Goal: Task Accomplishment & Management: Complete application form

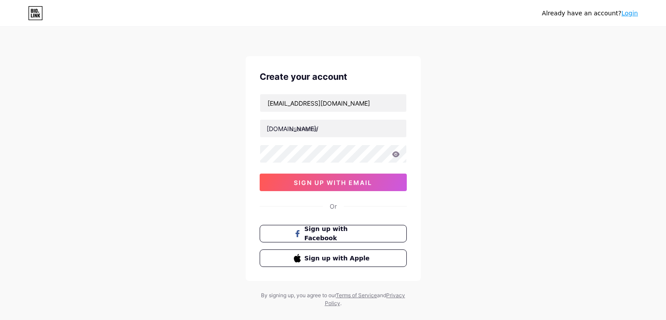
type input "mm88korg"
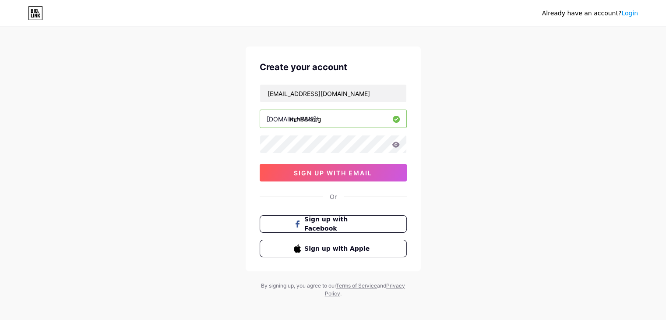
scroll to position [15, 0]
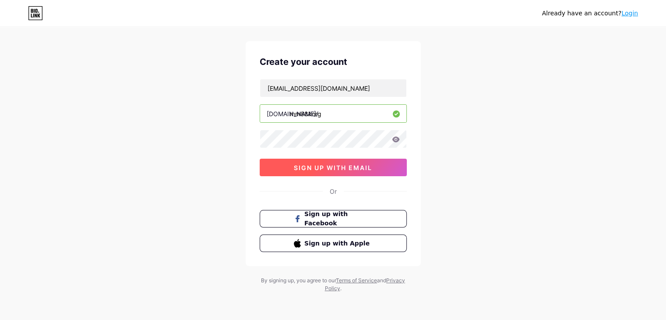
click at [309, 160] on button "sign up with email" at bounding box center [333, 168] width 147 height 18
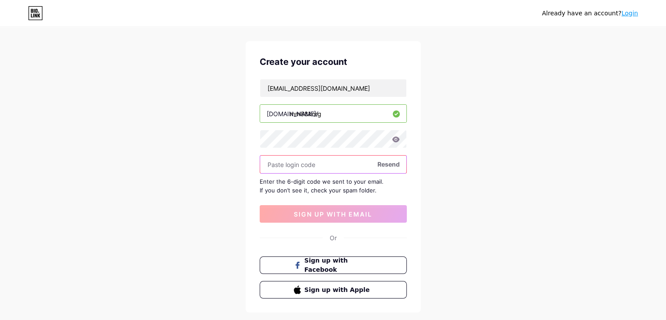
paste input "555797"
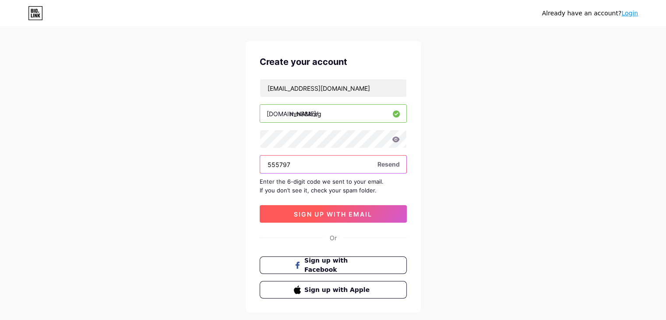
type input "555797"
click at [314, 214] on span "sign up with email" at bounding box center [333, 213] width 78 height 7
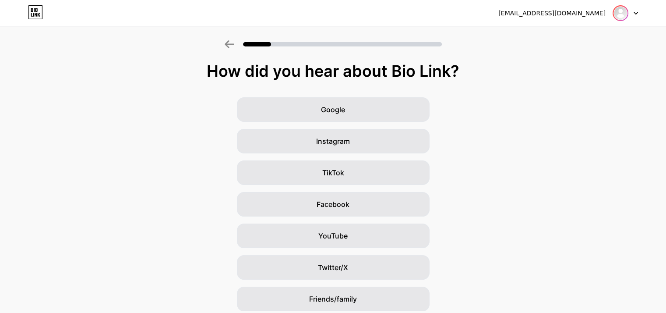
click at [628, 15] on div at bounding box center [625, 13] width 25 height 16
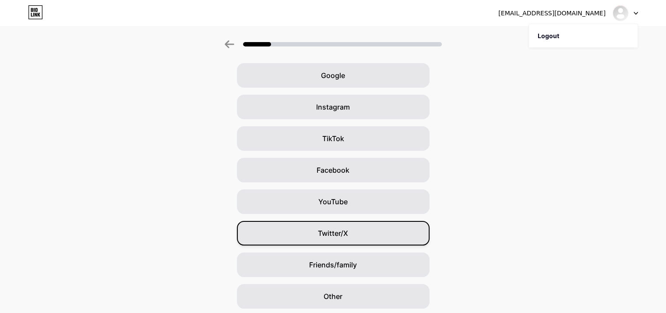
scroll to position [65, 0]
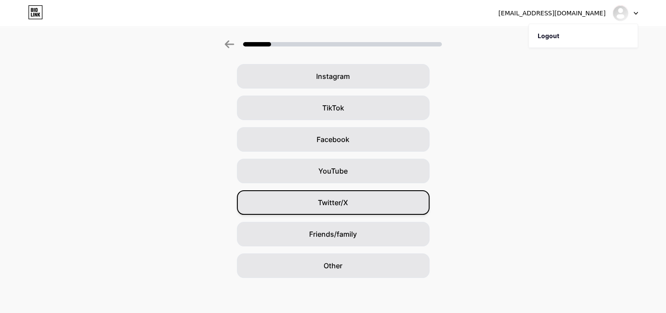
click at [324, 195] on div "Twitter/X" at bounding box center [333, 202] width 193 height 25
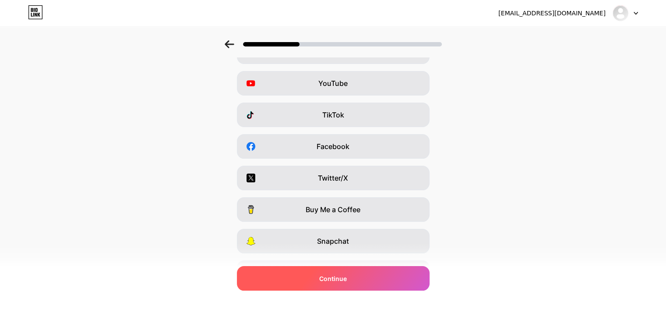
scroll to position [109, 0]
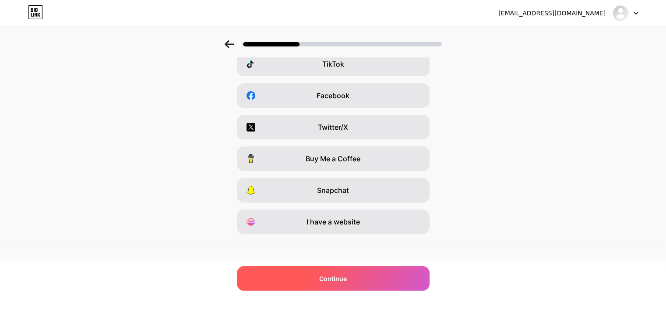
click at [370, 279] on div "Continue" at bounding box center [333, 278] width 193 height 25
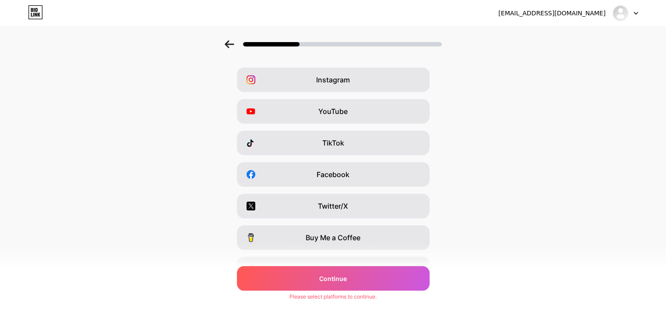
scroll to position [0, 0]
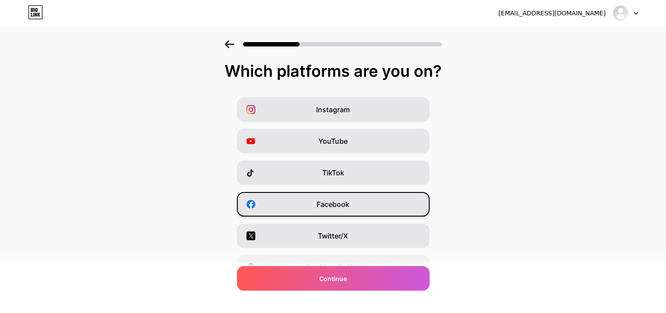
click at [328, 212] on div "Facebook" at bounding box center [333, 204] width 193 height 25
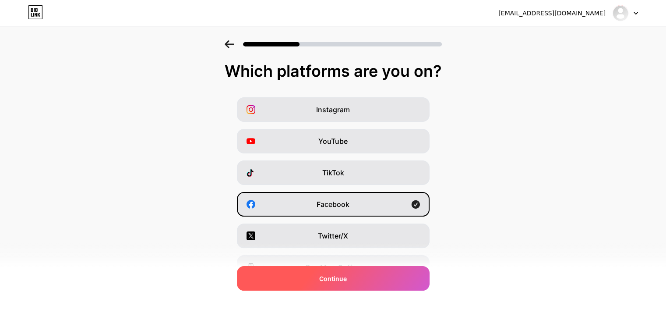
click at [363, 282] on div "Continue" at bounding box center [333, 278] width 193 height 25
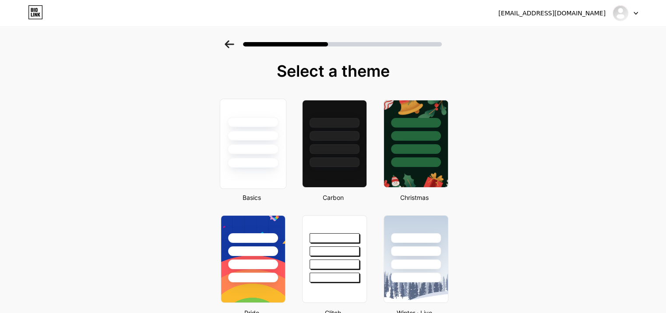
click at [264, 154] on div at bounding box center [253, 133] width 66 height 69
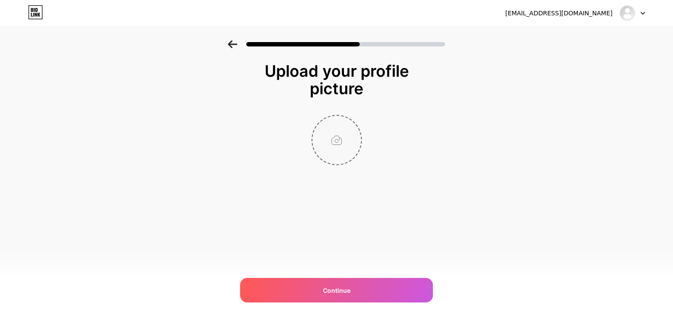
click at [349, 130] on input "file" at bounding box center [336, 140] width 49 height 49
type input "C:\fakepath\logo MM88.jpg"
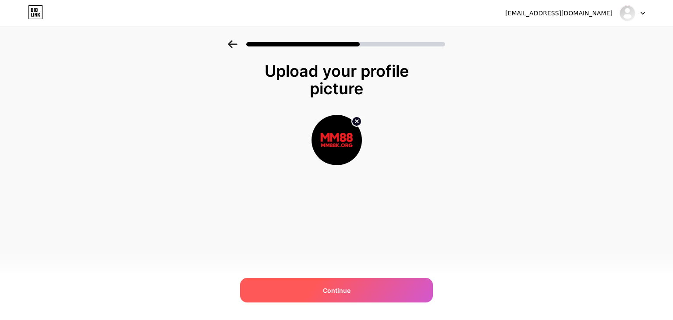
click at [336, 281] on div "Continue" at bounding box center [336, 290] width 193 height 25
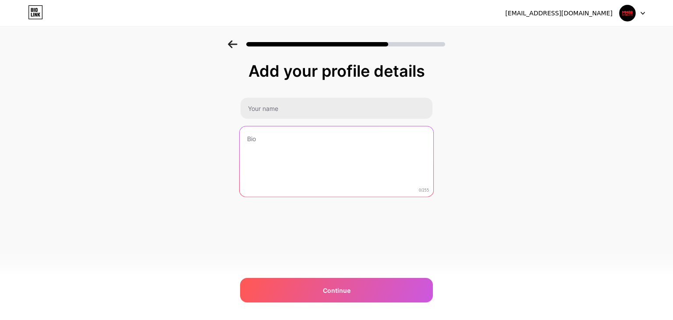
click at [298, 167] on textarea at bounding box center [337, 161] width 194 height 71
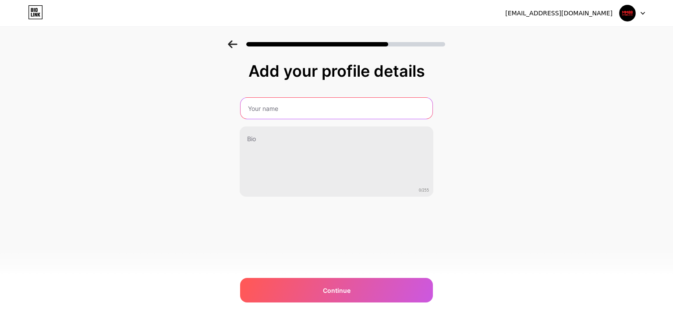
drag, startPoint x: 292, startPoint y: 109, endPoint x: 315, endPoint y: 116, distance: 23.7
click at [292, 109] on input "text" at bounding box center [336, 108] width 192 height 21
type input "MM88"
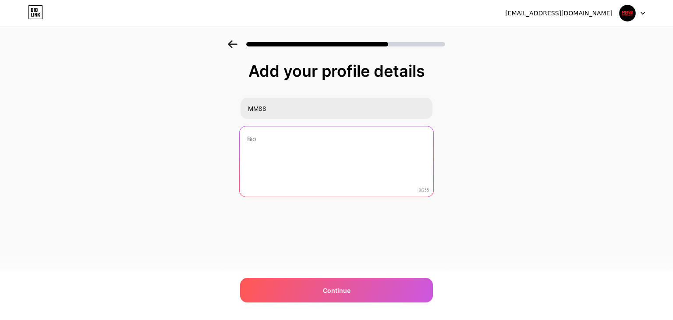
click at [312, 146] on textarea at bounding box center [337, 161] width 194 height 71
paste textarea "MM88 – Điểm hẹn của hàng triệu bet thủ. Uy tín, minh bạch, nạp rút siêu tốc, tỷ…"
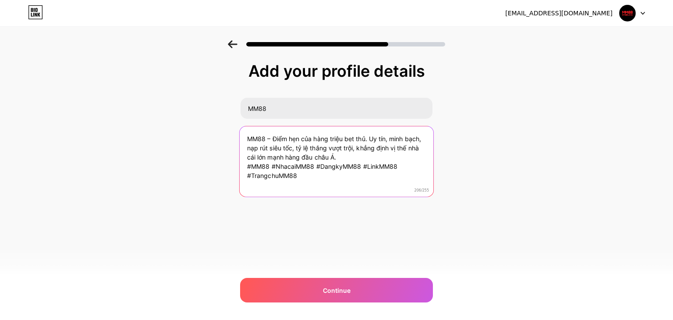
type textarea "MM88 – Điểm hẹn của hàng triệu bet thủ. Uy tín, minh bạch, nạp rút siêu tốc, tỷ…"
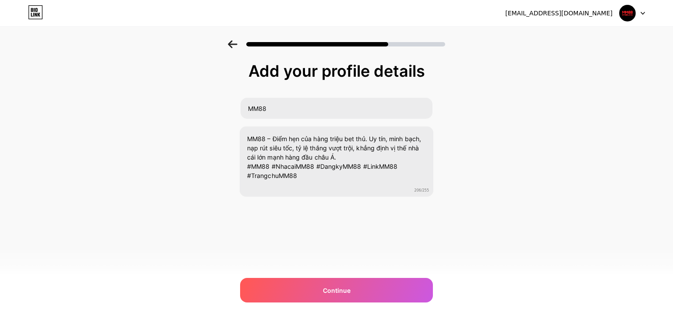
click at [365, 275] on div "[EMAIL_ADDRESS][DOMAIN_NAME] Logout Link Copied Add your profile details MM88 M…" at bounding box center [336, 160] width 673 height 320
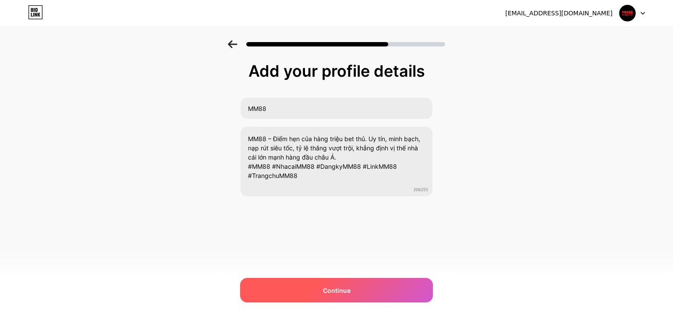
click at [363, 290] on div "Continue" at bounding box center [336, 290] width 193 height 25
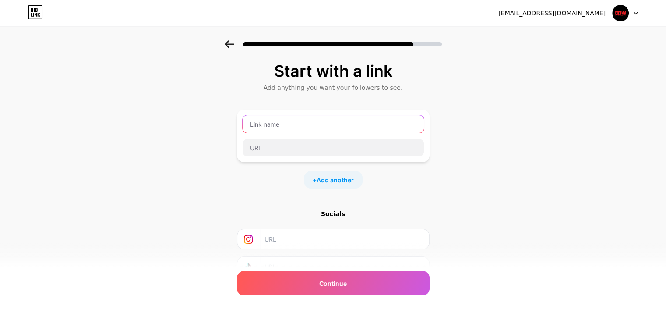
click at [291, 116] on input "text" at bounding box center [333, 124] width 181 height 18
click at [347, 177] on span "Add another" at bounding box center [335, 179] width 37 height 9
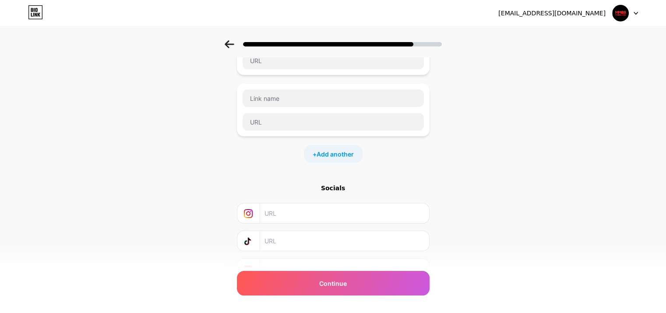
scroll to position [88, 0]
click at [336, 150] on span "Add another" at bounding box center [335, 153] width 37 height 9
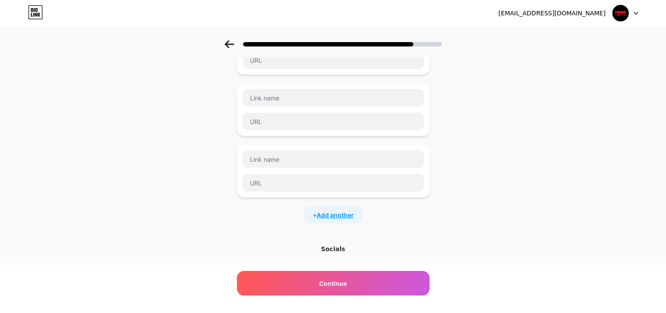
click at [331, 210] on span "Add another" at bounding box center [335, 214] width 37 height 9
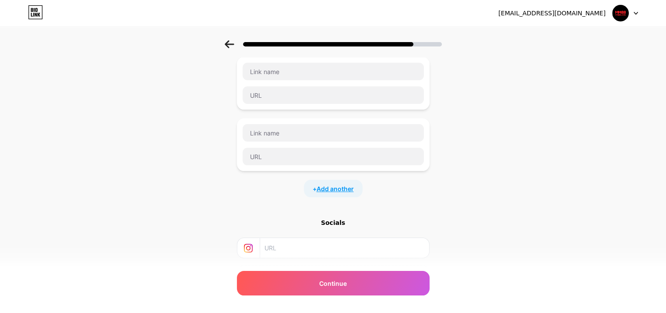
click at [331, 184] on span "Add another" at bounding box center [335, 188] width 37 height 9
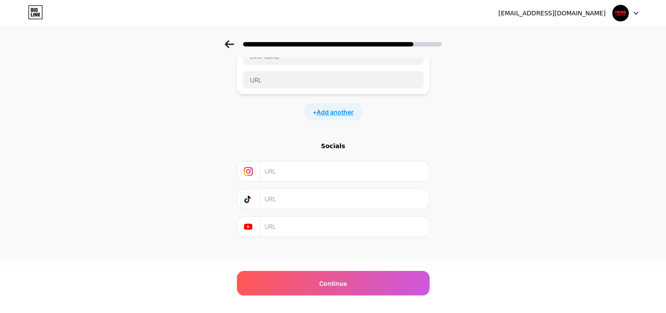
click at [340, 111] on span "Add another" at bounding box center [335, 111] width 37 height 9
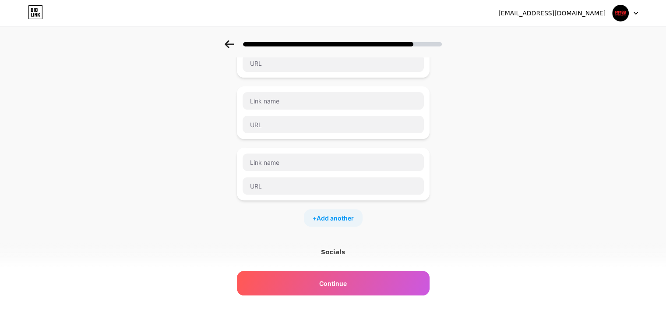
scroll to position [306, 0]
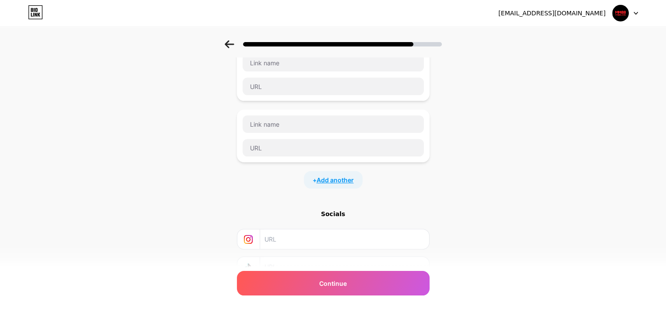
click at [341, 180] on span "Add another" at bounding box center [335, 179] width 37 height 9
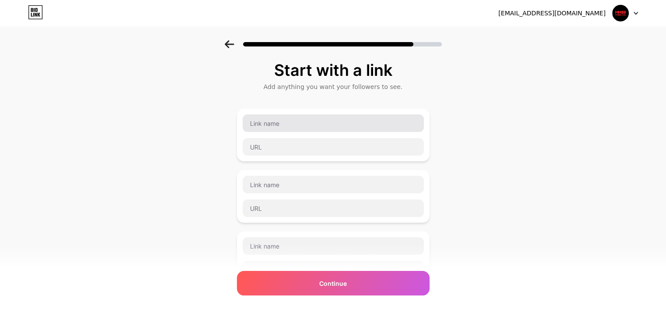
scroll to position [0, 0]
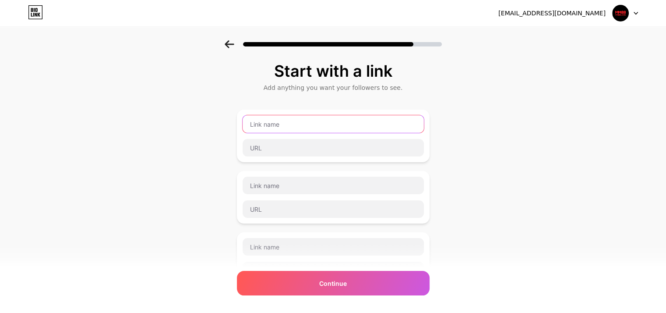
paste input "MM88"
click at [266, 129] on input "text" at bounding box center [333, 124] width 181 height 18
type input "MM88"
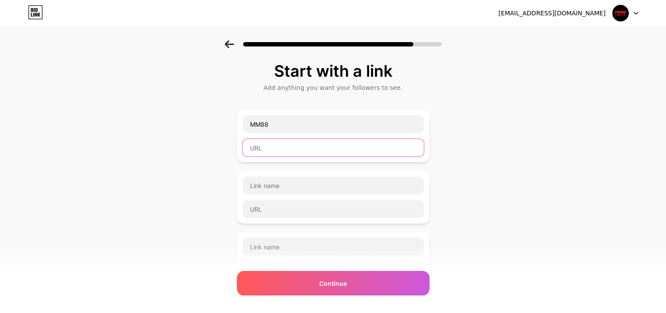
click at [283, 146] on input "text" at bounding box center [333, 148] width 181 height 18
paste input "[URL][DOMAIN_NAME]"
type input "[URL][DOMAIN_NAME]"
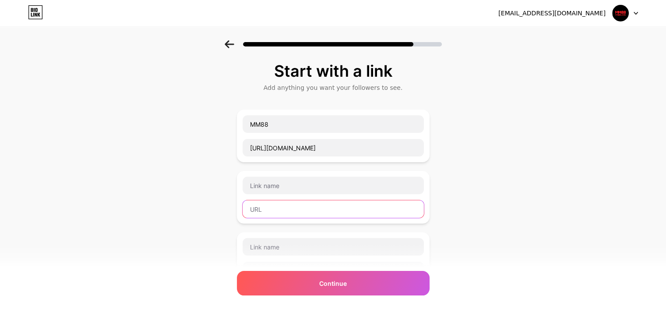
click at [264, 211] on input "text" at bounding box center [333, 209] width 181 height 18
paste input "[URL][DOMAIN_NAME]"
click at [283, 212] on input "[URL][DOMAIN_NAME]" at bounding box center [333, 209] width 181 height 18
click at [290, 210] on input "[URL][DOMAIN_NAME]" at bounding box center [333, 209] width 181 height 18
drag, startPoint x: 290, startPoint y: 210, endPoint x: 300, endPoint y: 199, distance: 15.5
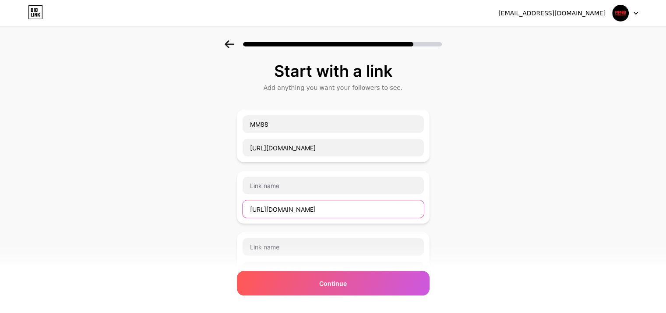
click at [290, 210] on input "[URL][DOMAIN_NAME]" at bounding box center [333, 209] width 181 height 18
type input "[URL][DOMAIN_NAME]"
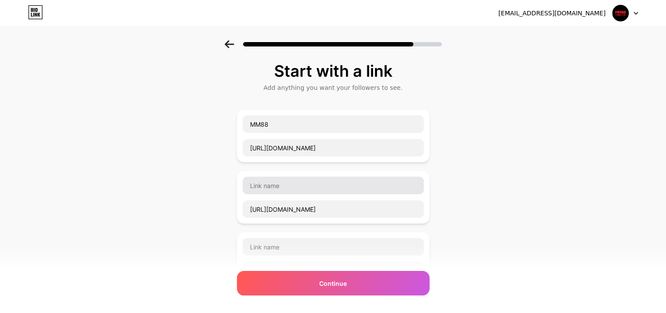
click at [298, 193] on div at bounding box center [333, 185] width 182 height 18
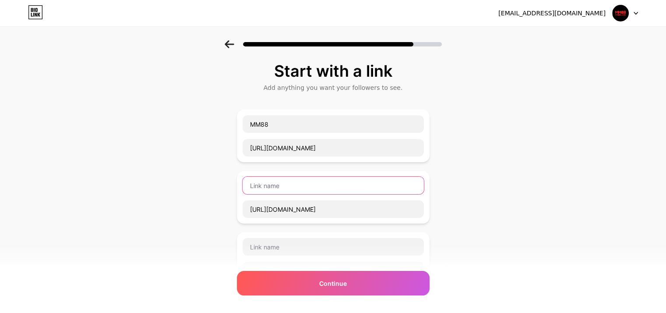
click at [285, 190] on input "text" at bounding box center [333, 185] width 181 height 18
click at [281, 183] on input "text" at bounding box center [333, 185] width 181 height 18
paste input "facebook"
type input "facebook"
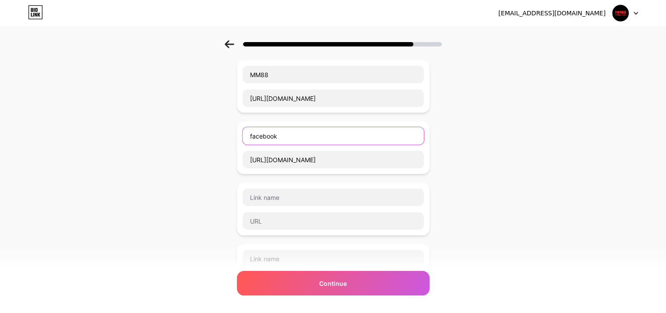
scroll to position [88, 0]
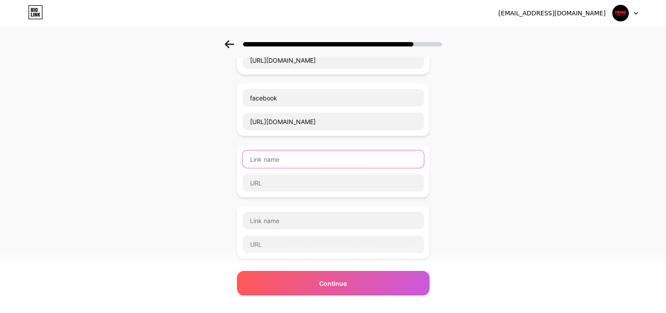
click at [285, 167] on input "text" at bounding box center [333, 159] width 181 height 18
paste input "[URL][DOMAIN_NAME]"
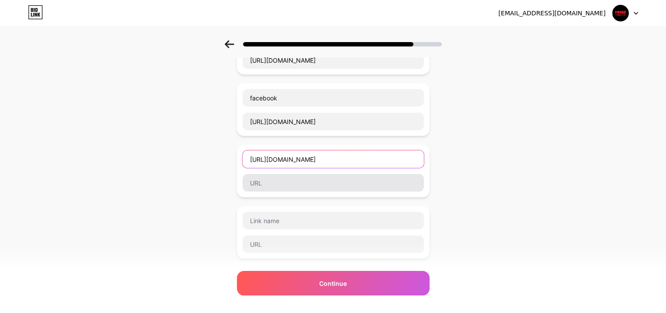
type input "[URL][DOMAIN_NAME]"
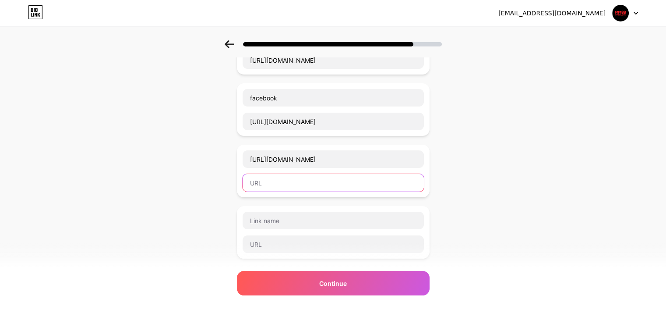
click at [293, 183] on input "text" at bounding box center [333, 183] width 181 height 18
paste input "[URL][DOMAIN_NAME]"
click at [289, 180] on input "[URL][DOMAIN_NAME]" at bounding box center [333, 183] width 181 height 18
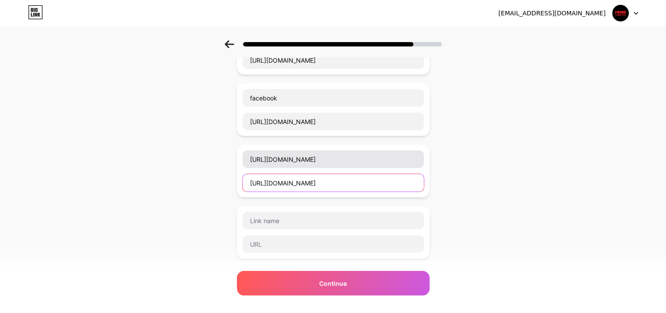
type input "[URL][DOMAIN_NAME]"
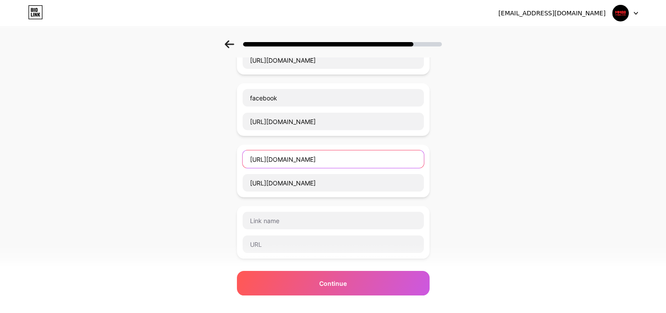
click at [303, 163] on input "[URL][DOMAIN_NAME]" at bounding box center [333, 159] width 181 height 18
paste input "youtube"
type input "youtube"
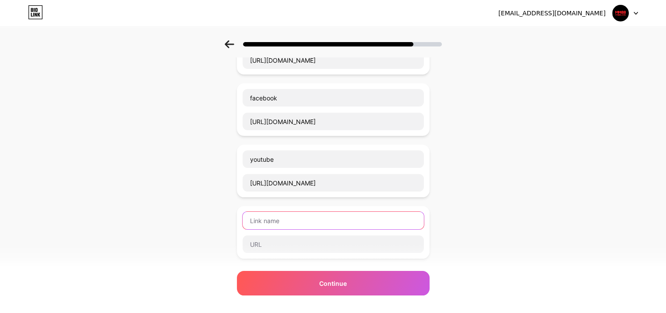
click at [276, 222] on input "text" at bounding box center [333, 220] width 181 height 18
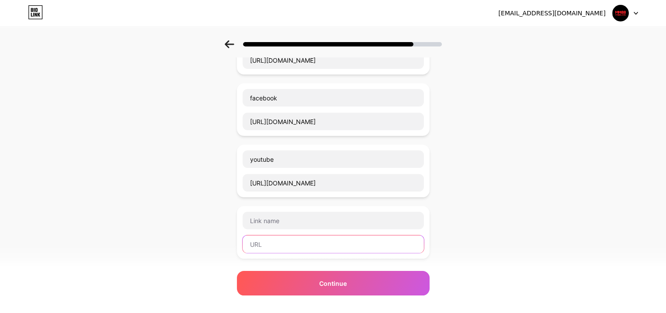
click at [277, 237] on input "text" at bounding box center [333, 244] width 181 height 18
paste input "[URL][DOMAIN_NAME]"
click at [301, 239] on input "[URL][DOMAIN_NAME]" at bounding box center [333, 244] width 181 height 18
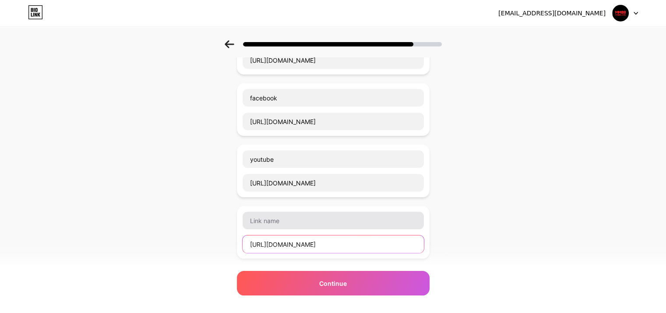
drag, startPoint x: 301, startPoint y: 239, endPoint x: 313, endPoint y: 222, distance: 20.5
click at [300, 239] on input "[URL][DOMAIN_NAME]" at bounding box center [333, 244] width 181 height 18
type input "[URL][DOMAIN_NAME]"
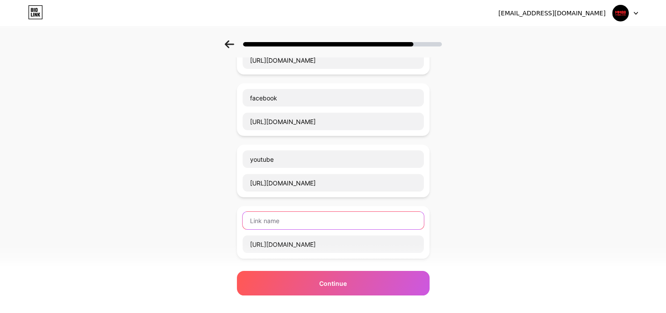
click at [312, 219] on input "text" at bounding box center [333, 220] width 181 height 18
paste input "pinterest"
type input "pinterest"
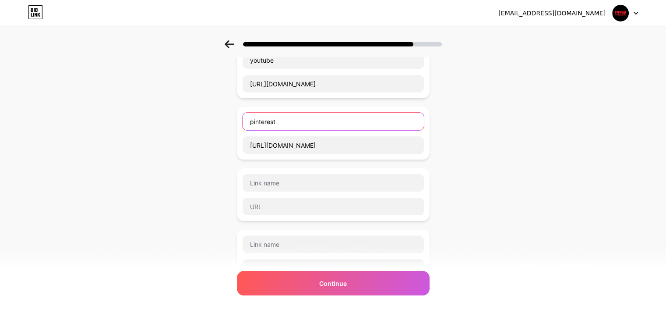
scroll to position [219, 0]
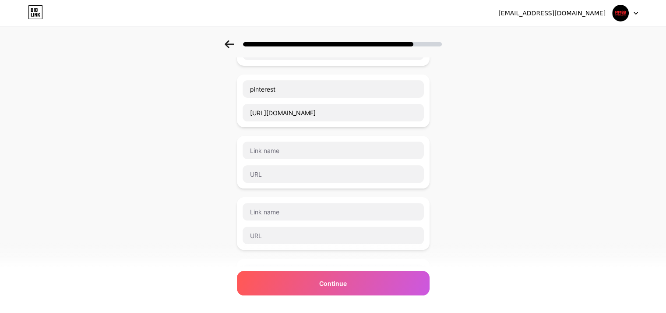
click at [292, 159] on div at bounding box center [333, 162] width 182 height 42
click at [288, 167] on input "text" at bounding box center [333, 174] width 181 height 18
paste input "[URL][DOMAIN_NAME]"
click at [292, 169] on input "[URL][DOMAIN_NAME]" at bounding box center [333, 174] width 181 height 18
click at [277, 174] on input "[URL][DOMAIN_NAME]" at bounding box center [333, 174] width 181 height 18
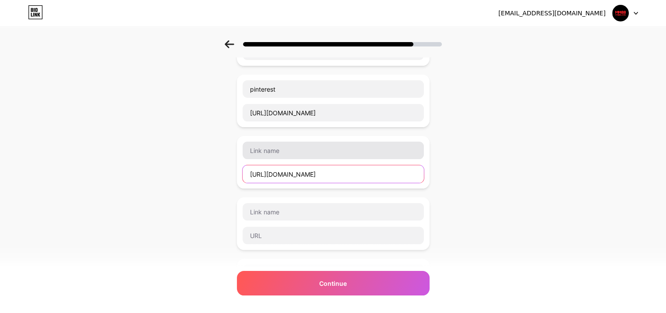
drag, startPoint x: 277, startPoint y: 174, endPoint x: 287, endPoint y: 156, distance: 20.8
click at [276, 175] on input "[URL][DOMAIN_NAME]" at bounding box center [333, 174] width 181 height 18
type input "[URL][DOMAIN_NAME]"
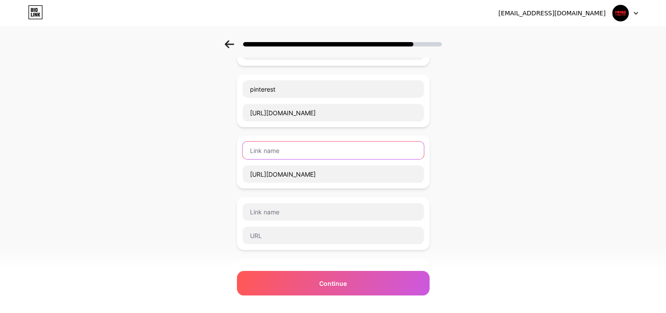
click at [287, 155] on input "text" at bounding box center [333, 150] width 181 height 18
paste input "twitter"
type input "twitter"
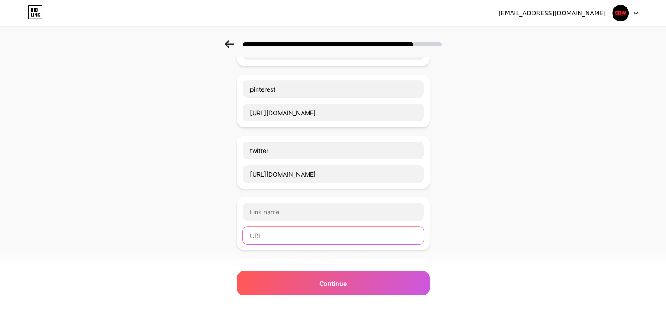
click at [266, 232] on input "text" at bounding box center [333, 235] width 181 height 18
paste input "[URL][DOMAIN_NAME]"
click at [281, 232] on input "[URL][DOMAIN_NAME]" at bounding box center [333, 235] width 181 height 18
drag, startPoint x: 281, startPoint y: 232, endPoint x: 299, endPoint y: 208, distance: 30.4
click at [281, 232] on input "[URL][DOMAIN_NAME]" at bounding box center [333, 235] width 181 height 18
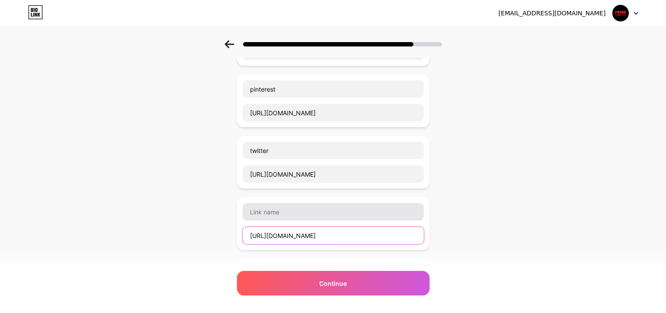
type input "[URL][DOMAIN_NAME]"
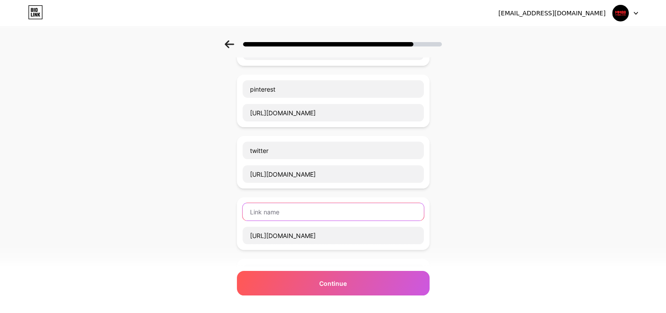
click at [299, 205] on input "text" at bounding box center [333, 212] width 181 height 18
paste input "vimeo"
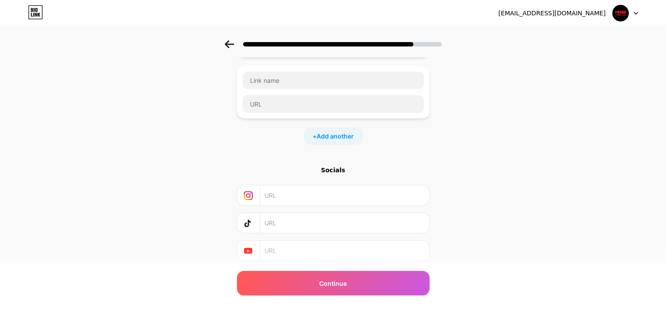
scroll to position [347, 0]
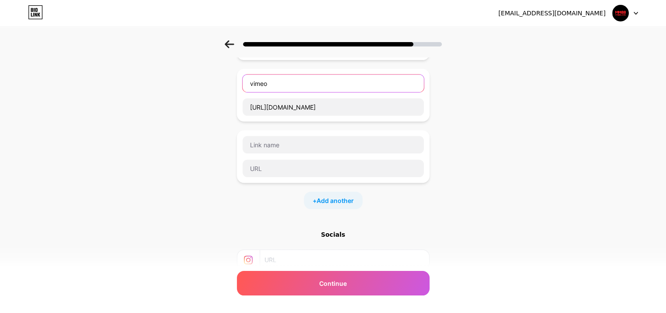
type input "vimeo"
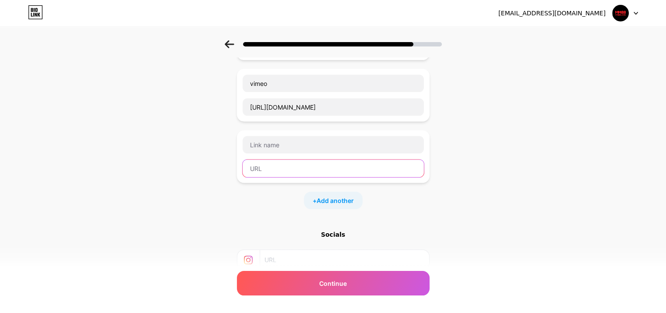
click at [284, 160] on input "text" at bounding box center [333, 168] width 181 height 18
paste input "[URL][DOMAIN_NAME]"
type input "[URL][DOMAIN_NAME]"
click at [281, 159] on div "[URL][DOMAIN_NAME]" at bounding box center [333, 168] width 182 height 18
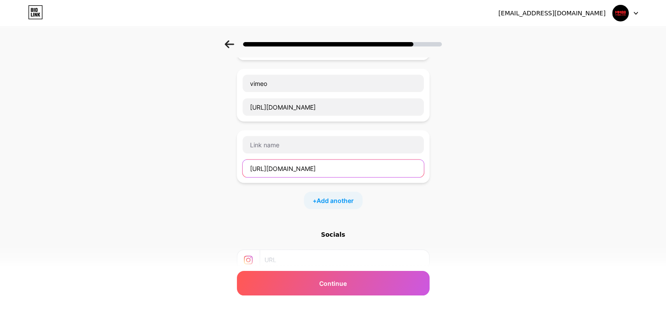
click at [280, 161] on input "[URL][DOMAIN_NAME]" at bounding box center [333, 168] width 181 height 18
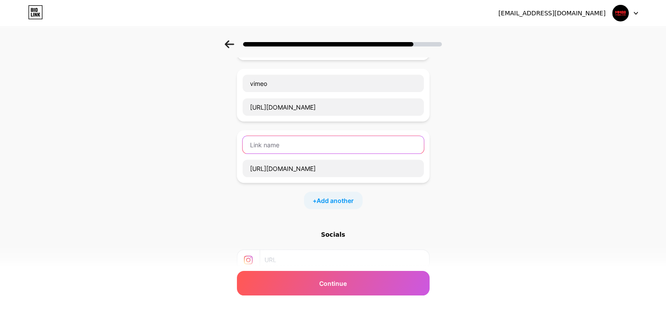
click at [291, 136] on input "text" at bounding box center [333, 145] width 181 height 18
paste input "gravatar"
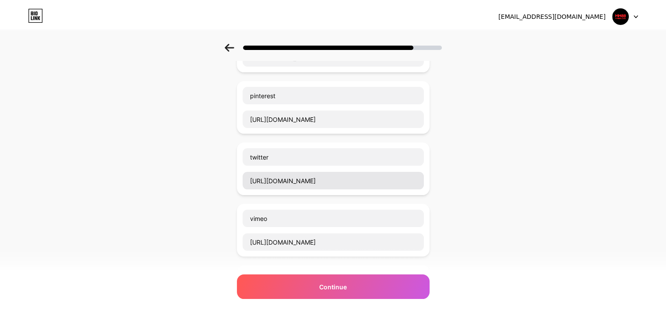
scroll to position [0, 0]
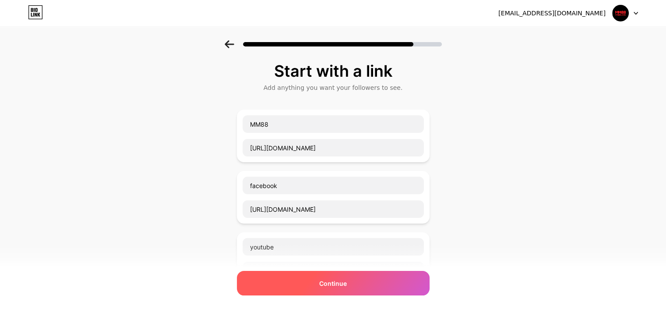
type input "gravatar"
click at [356, 289] on div "Continue" at bounding box center [333, 283] width 193 height 25
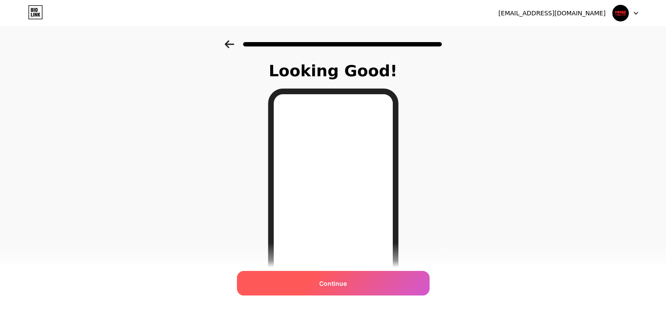
click at [342, 285] on span "Continue" at bounding box center [333, 282] width 28 height 9
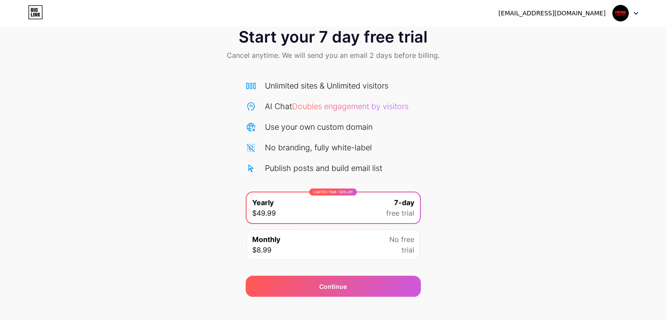
scroll to position [32, 0]
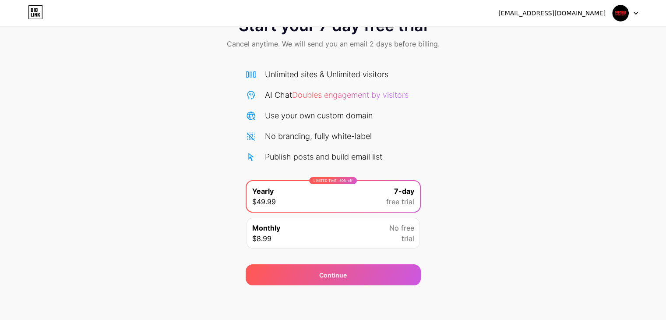
click at [318, 252] on div "LIMITED TIME : 50% off Yearly $49.99 7-day free trial Monthly $8.99 No free tri…" at bounding box center [333, 217] width 175 height 74
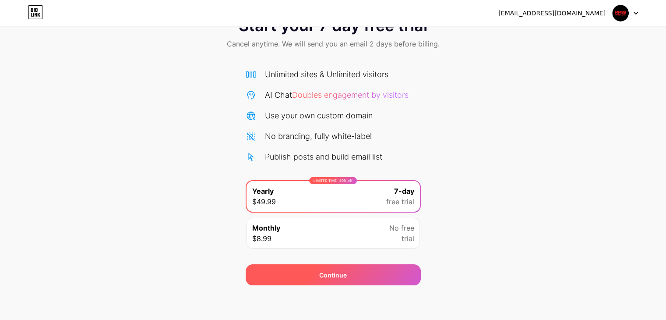
click at [329, 282] on div "Continue" at bounding box center [333, 274] width 175 height 21
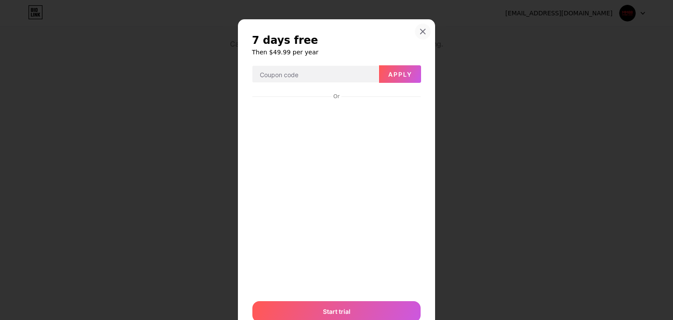
click at [415, 26] on div at bounding box center [423, 32] width 16 height 16
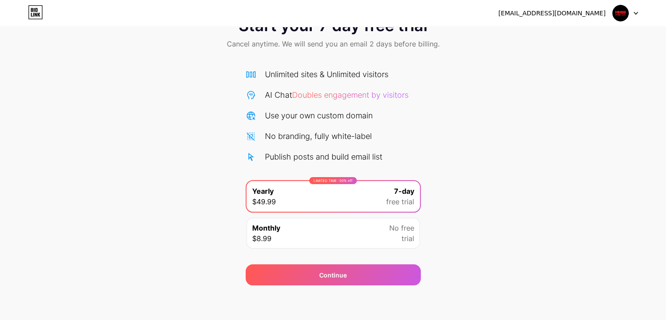
click at [618, 16] on img at bounding box center [620, 13] width 17 height 17
click at [232, 48] on span "Cancel anytime. We will send you an email 2 days before billing." at bounding box center [333, 44] width 213 height 11
click at [32, 14] on icon at bounding box center [35, 12] width 15 height 14
